Goal: Task Accomplishment & Management: Use online tool/utility

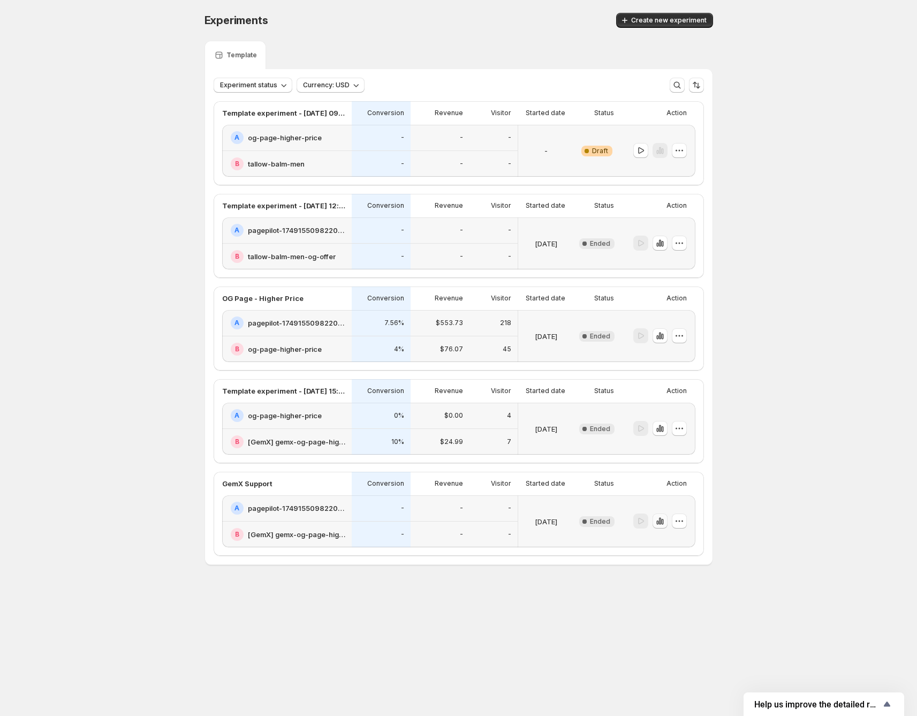
click at [664, 523] on icon "button" at bounding box center [660, 521] width 11 height 11
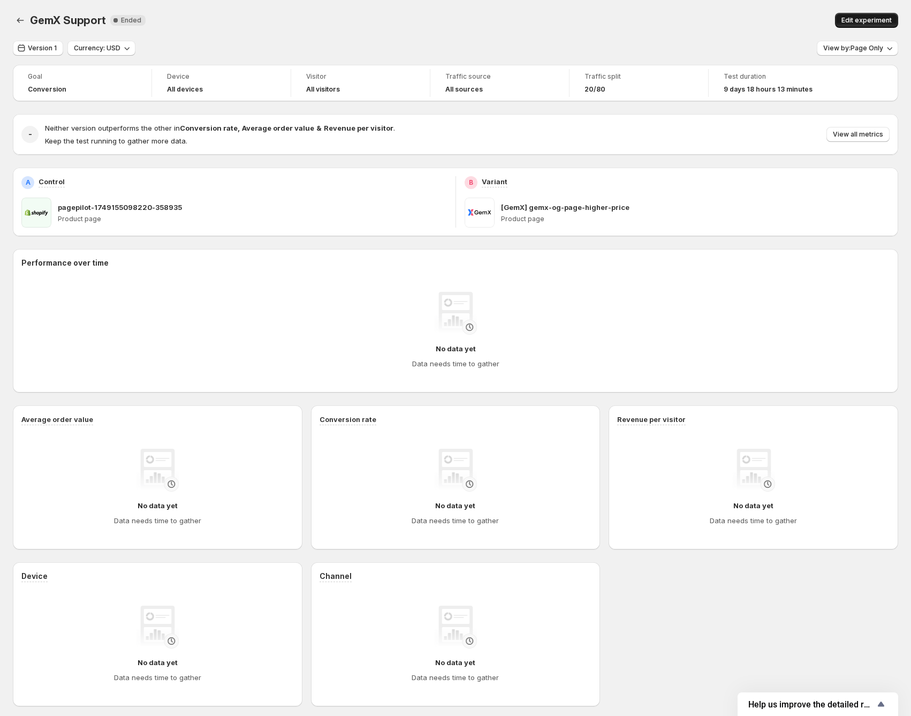
click at [881, 17] on span "Edit experiment" at bounding box center [867, 20] width 50 height 9
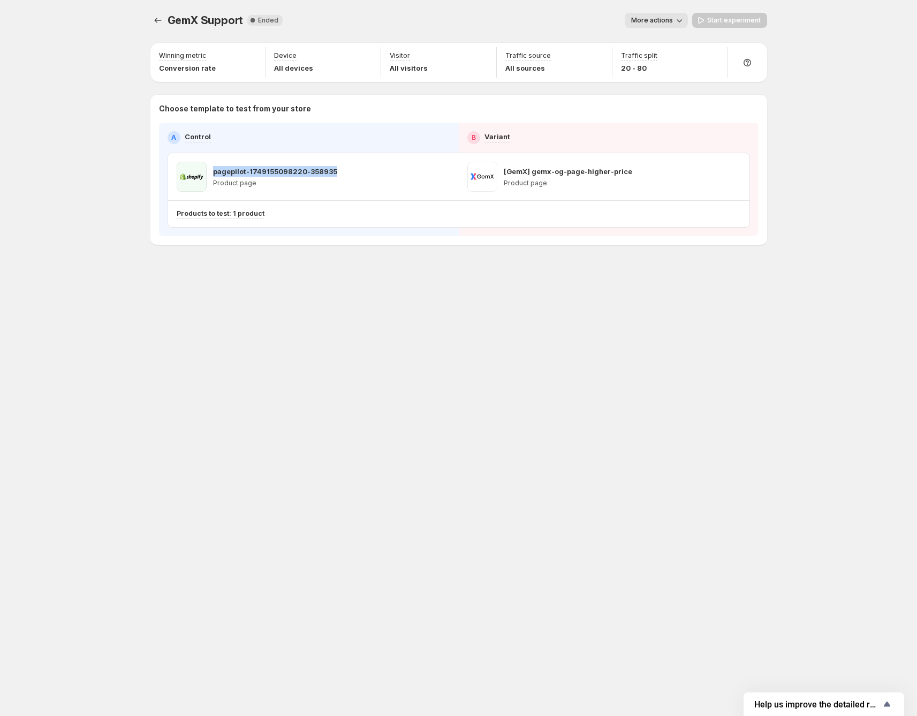
drag, startPoint x: 343, startPoint y: 169, endPoint x: 211, endPoint y: 170, distance: 131.7
click at [211, 170] on div "pagepilot-1749155098220-358935 Product page" at bounding box center [314, 177] width 274 height 30
copy p "pagepilot-1749155098220-358935"
drag, startPoint x: 629, startPoint y: 170, endPoint x: 504, endPoint y: 172, distance: 125.3
click at [504, 172] on div "[GemX] gemx-og-page-higher-price Product page" at bounding box center [604, 177] width 274 height 30
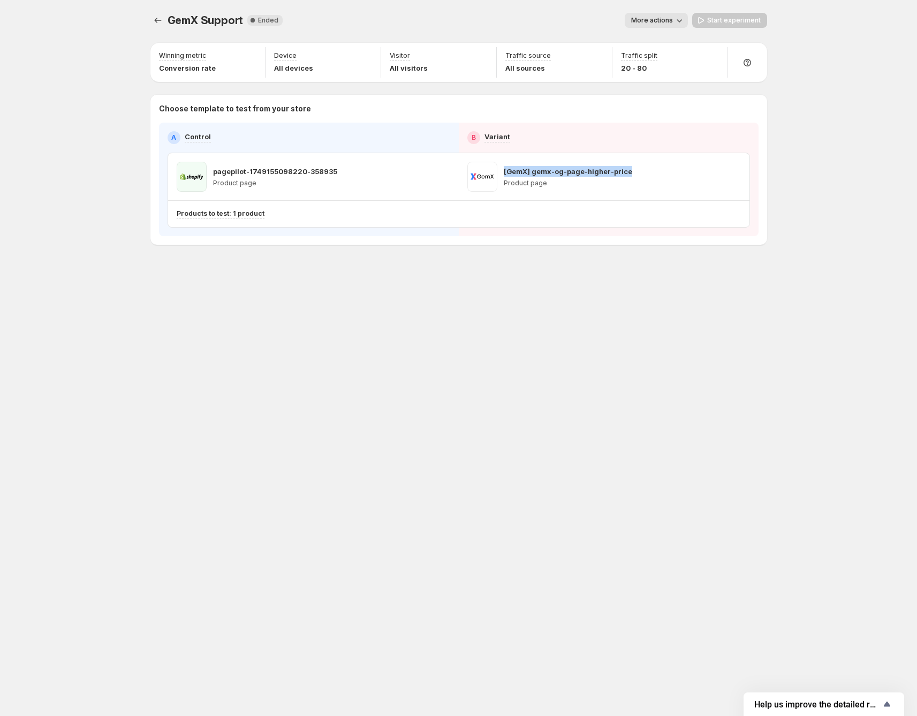
copy p "[GemX] gemx-og-page-higher-price"
drag, startPoint x: 232, startPoint y: 177, endPoint x: 218, endPoint y: 181, distance: 15.2
click at [232, 177] on div "pagepilot-1749155098220-358935 Product page" at bounding box center [275, 177] width 124 height 30
click at [189, 178] on span at bounding box center [192, 177] width 30 height 30
click at [213, 213] on p "Products to test: 1 product" at bounding box center [221, 213] width 88 height 9
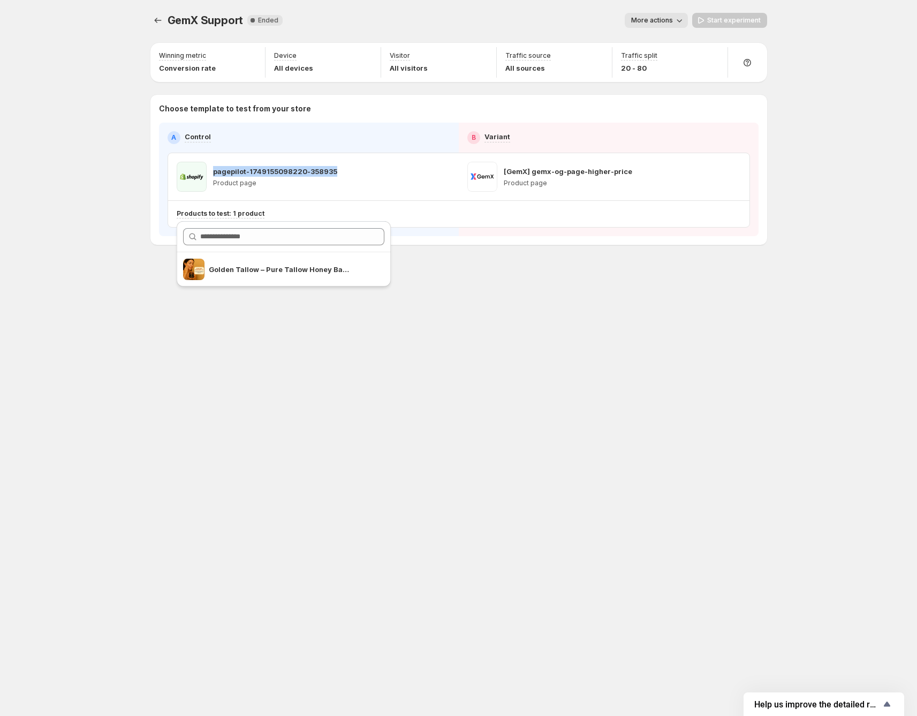
drag, startPoint x: 213, startPoint y: 172, endPoint x: 338, endPoint y: 173, distance: 125.3
click at [338, 173] on div "pagepilot-1749155098220-358935 Product page" at bounding box center [314, 177] width 274 height 30
copy p "pagepilot-1749155098220-358935"
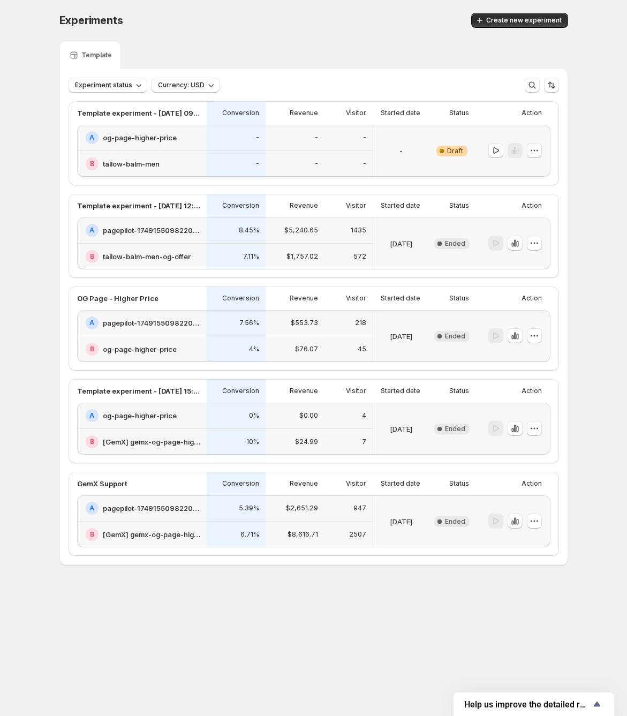
click at [515, 522] on icon "button" at bounding box center [514, 521] width 2 height 7
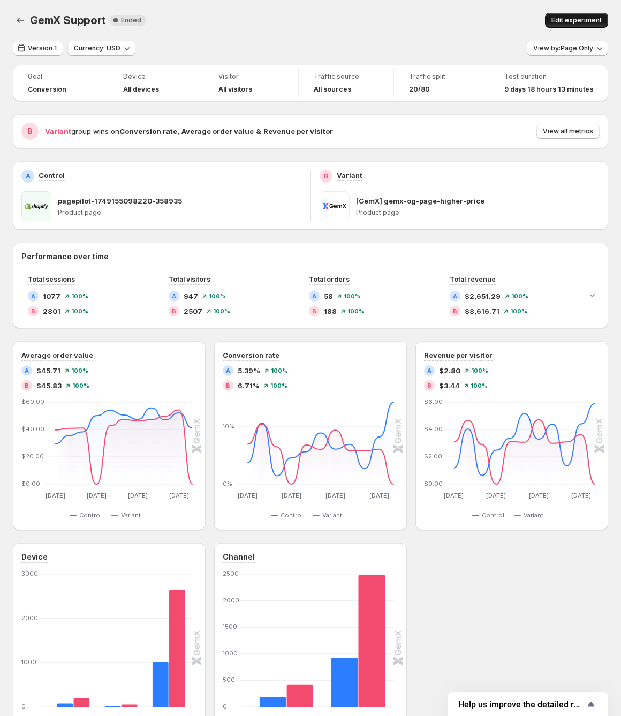
click at [585, 18] on span "Edit experiment" at bounding box center [576, 20] width 50 height 9
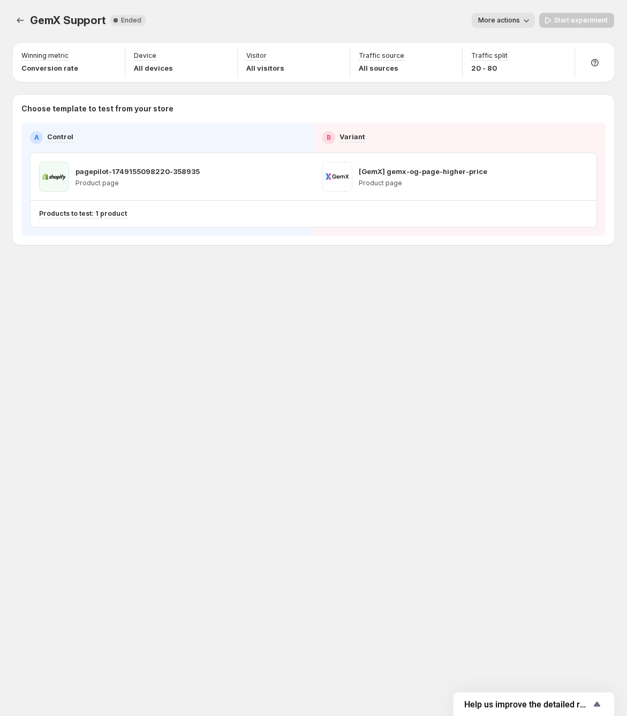
click at [334, 178] on span at bounding box center [337, 177] width 30 height 30
click at [100, 216] on p "Products to test: 1 product" at bounding box center [83, 213] width 88 height 9
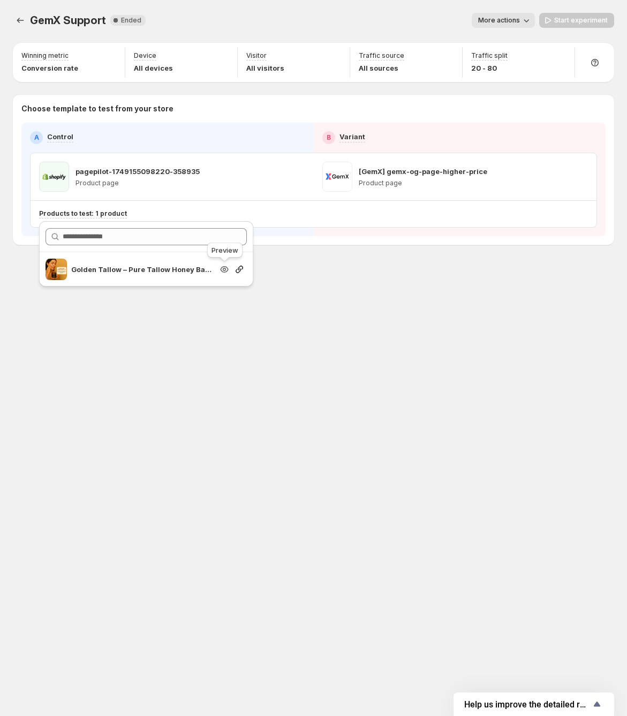
click at [225, 270] on icon "Search for and select a customer segment" at bounding box center [224, 269] width 11 height 11
